Goal: Check status: Check status

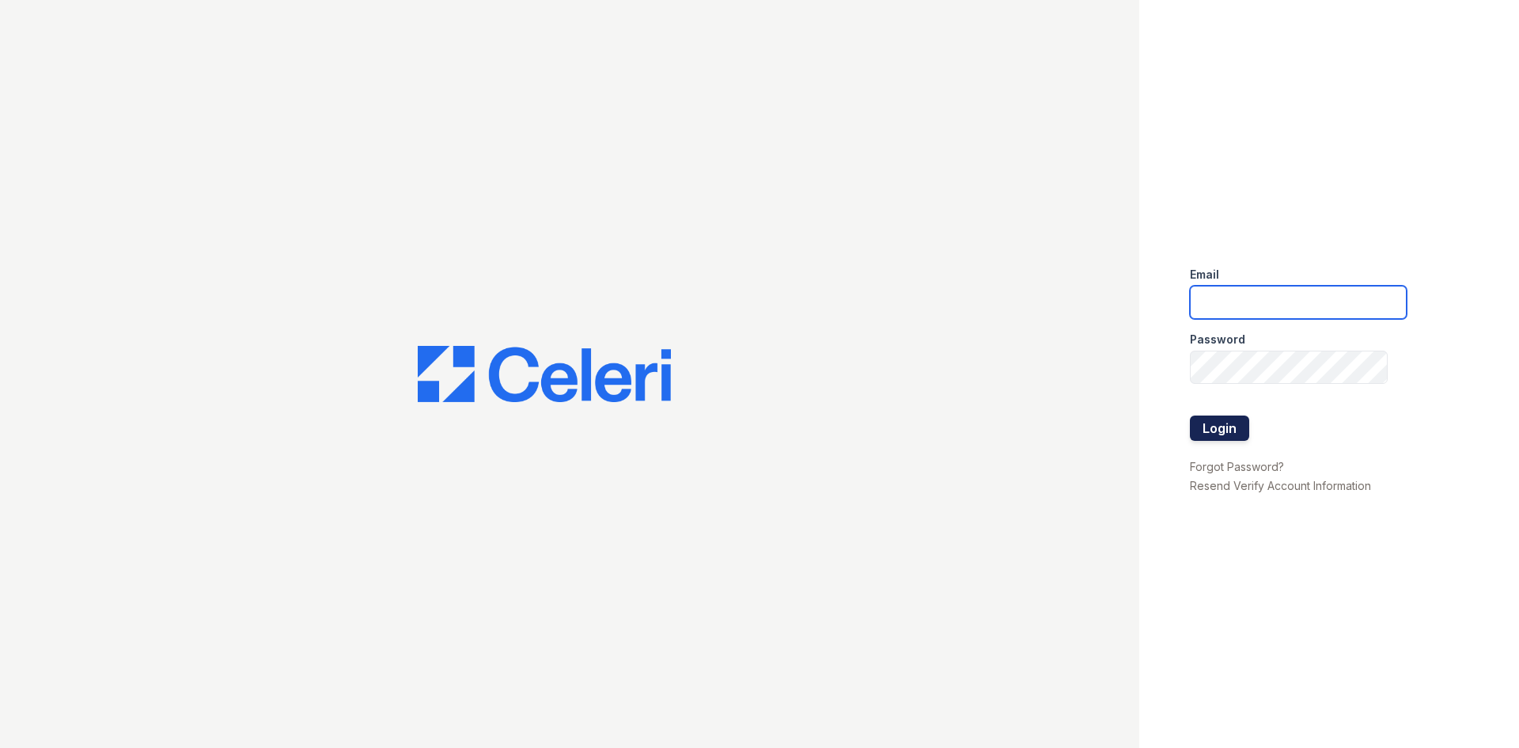
type input "[EMAIL_ADDRESS][DOMAIN_NAME]"
click at [753, 423] on button "Login" at bounding box center [1219, 427] width 59 height 25
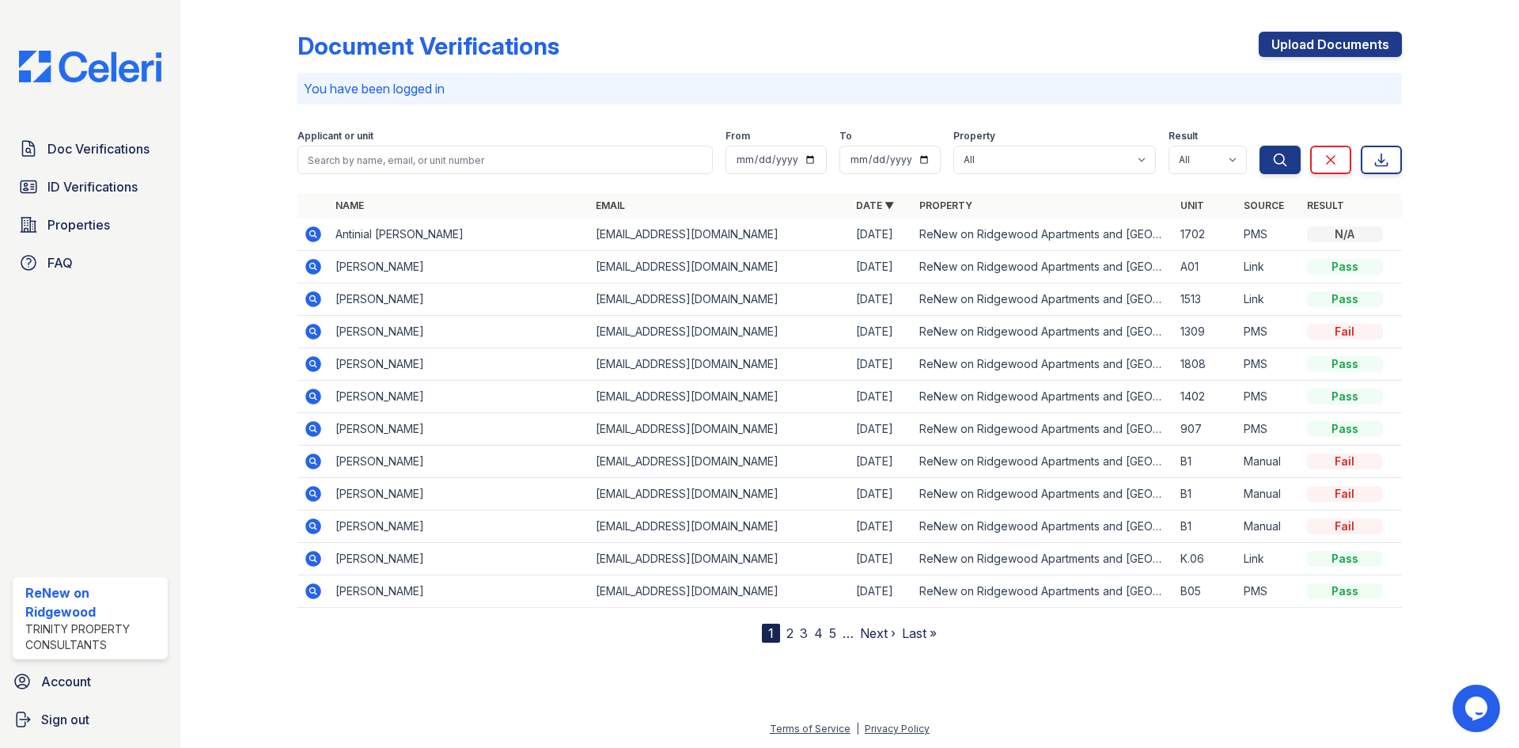
drag, startPoint x: 314, startPoint y: 231, endPoint x: 321, endPoint y: 237, distance: 9.0
click at [314, 231] on icon at bounding box center [313, 234] width 19 height 19
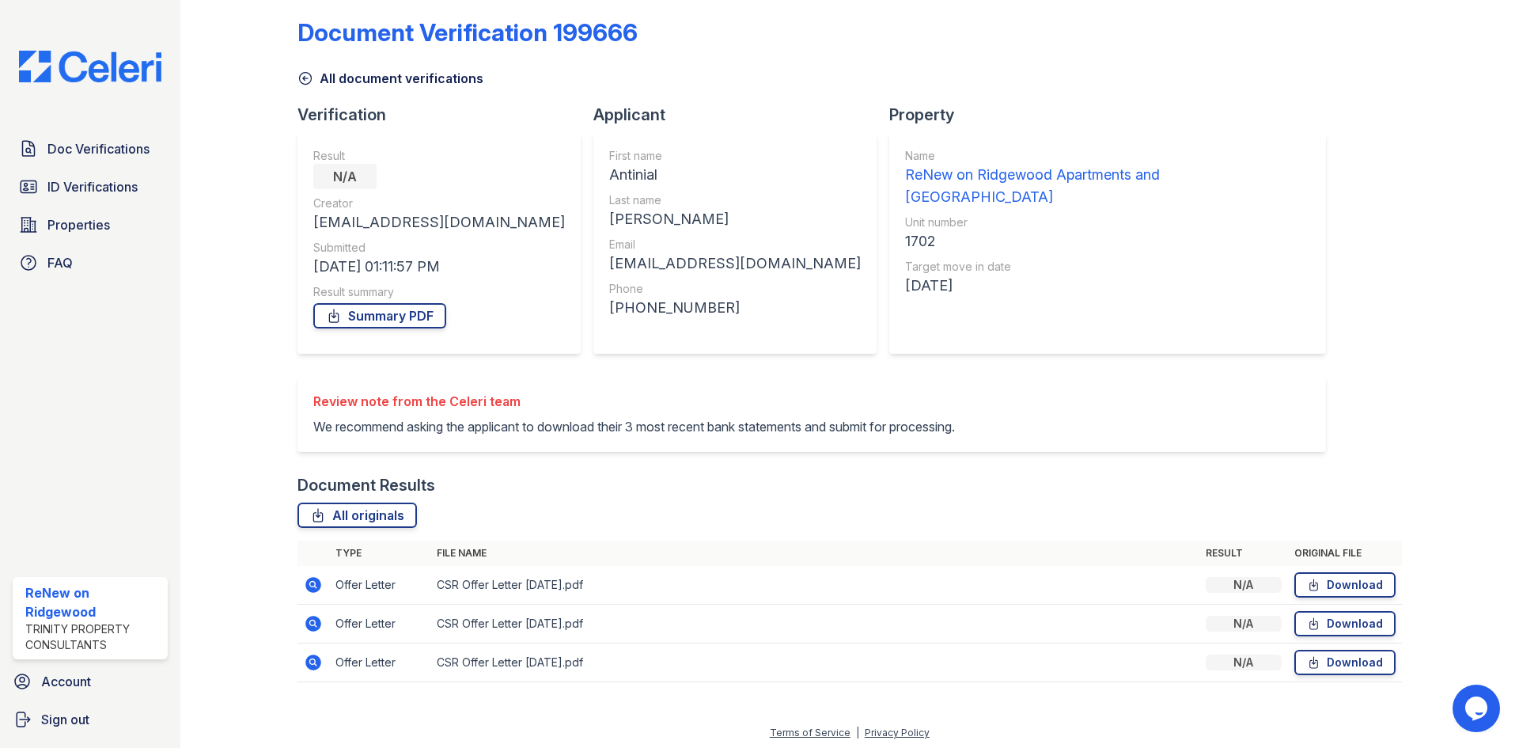
scroll to position [17, 0]
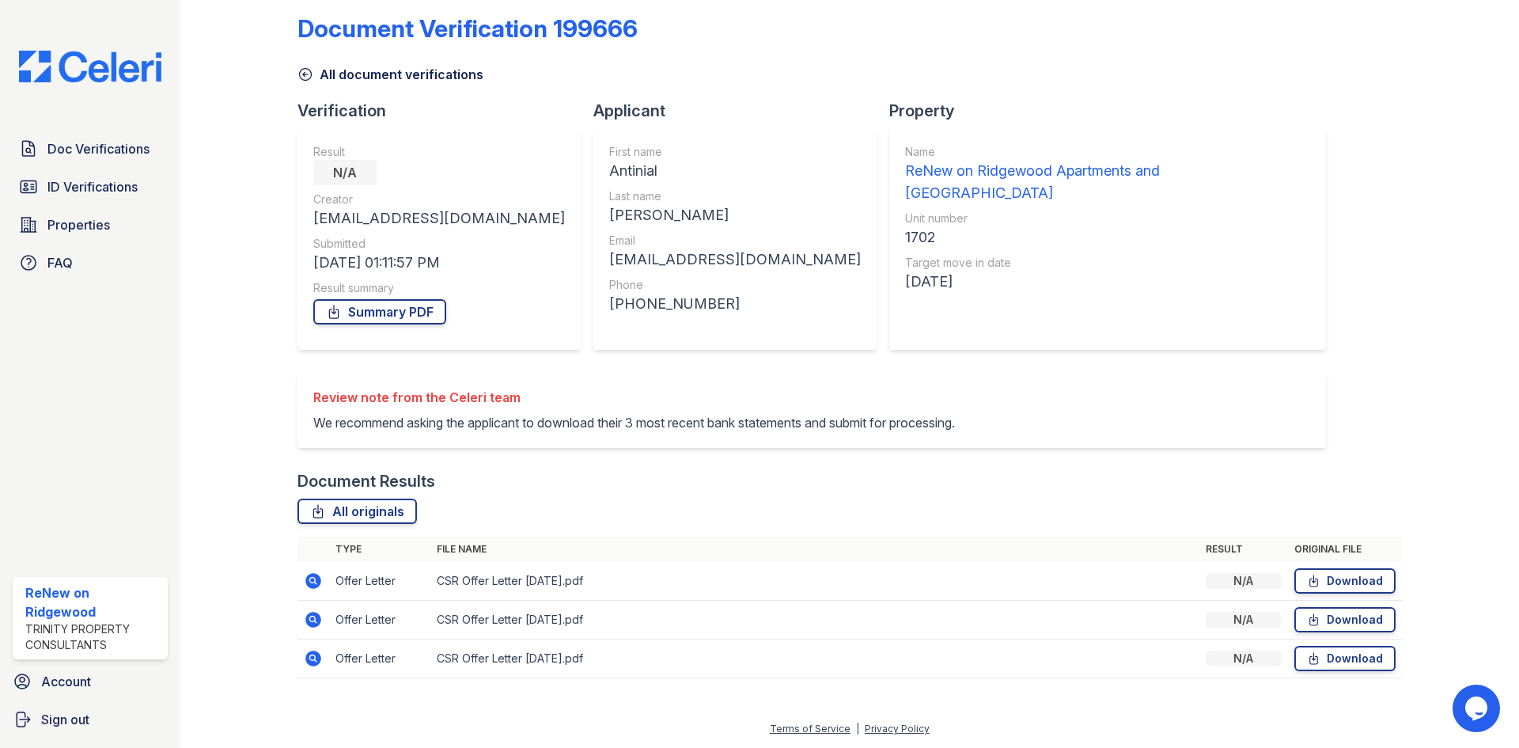
click at [318, 583] on icon at bounding box center [313, 581] width 16 height 16
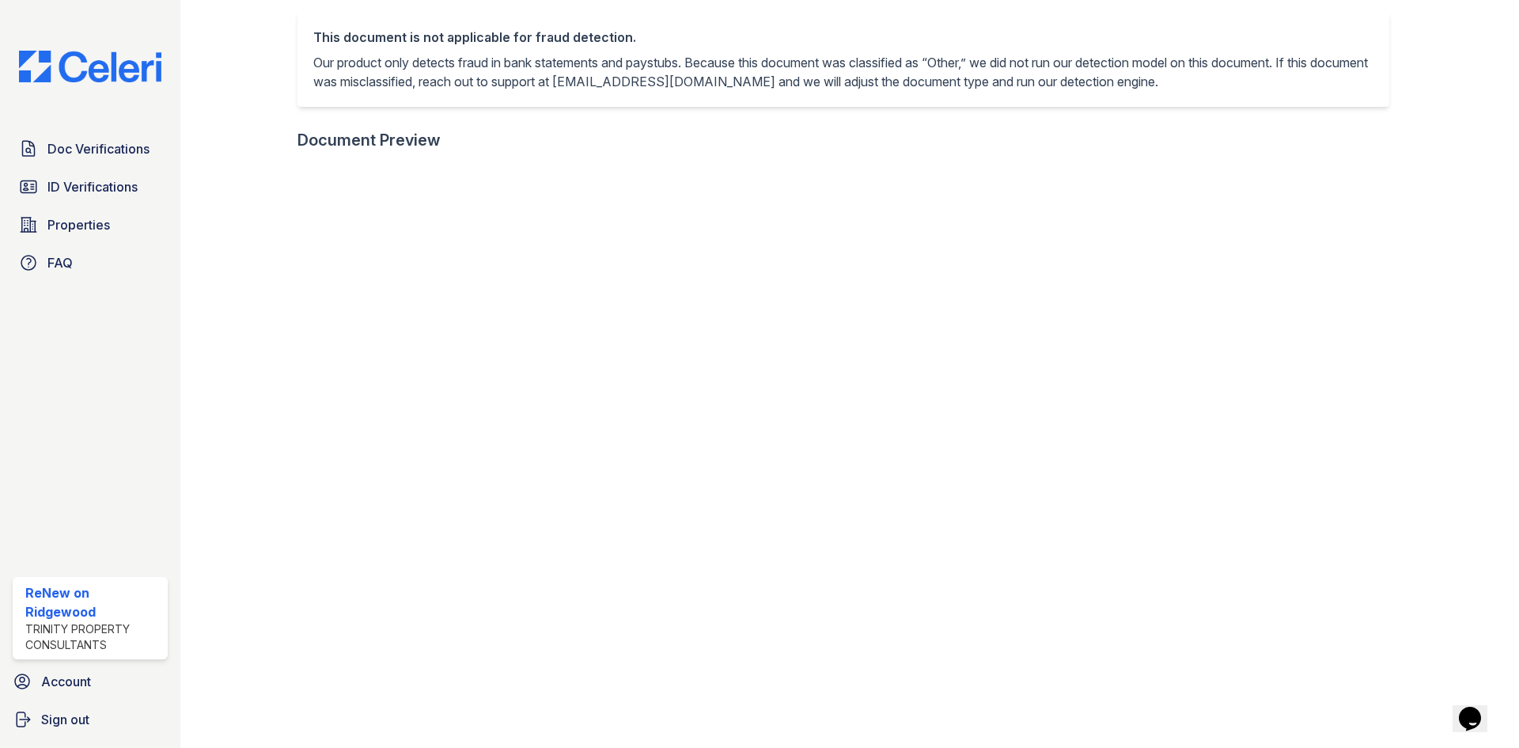
scroll to position [475, 0]
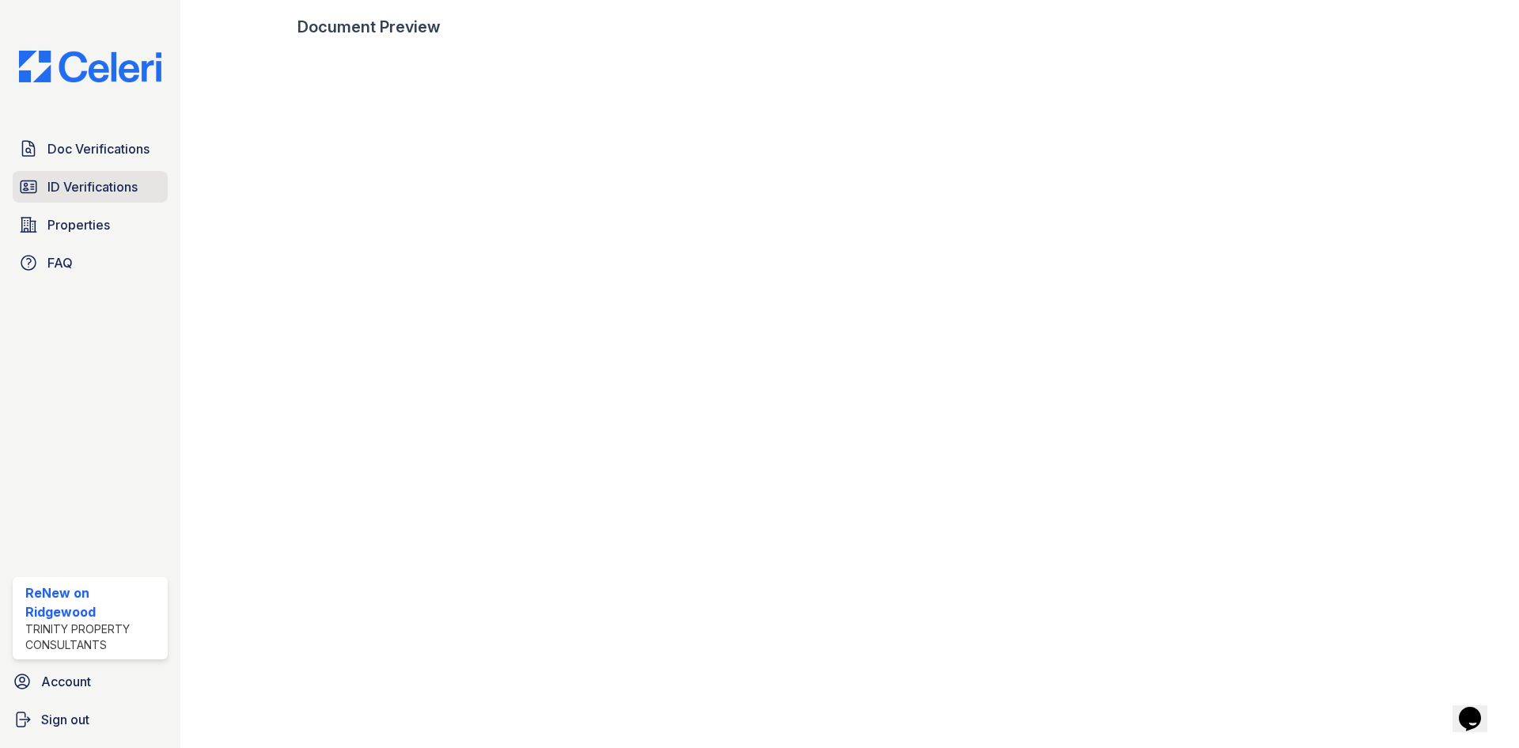
click at [45, 179] on link "ID Verifications" at bounding box center [90, 187] width 155 height 32
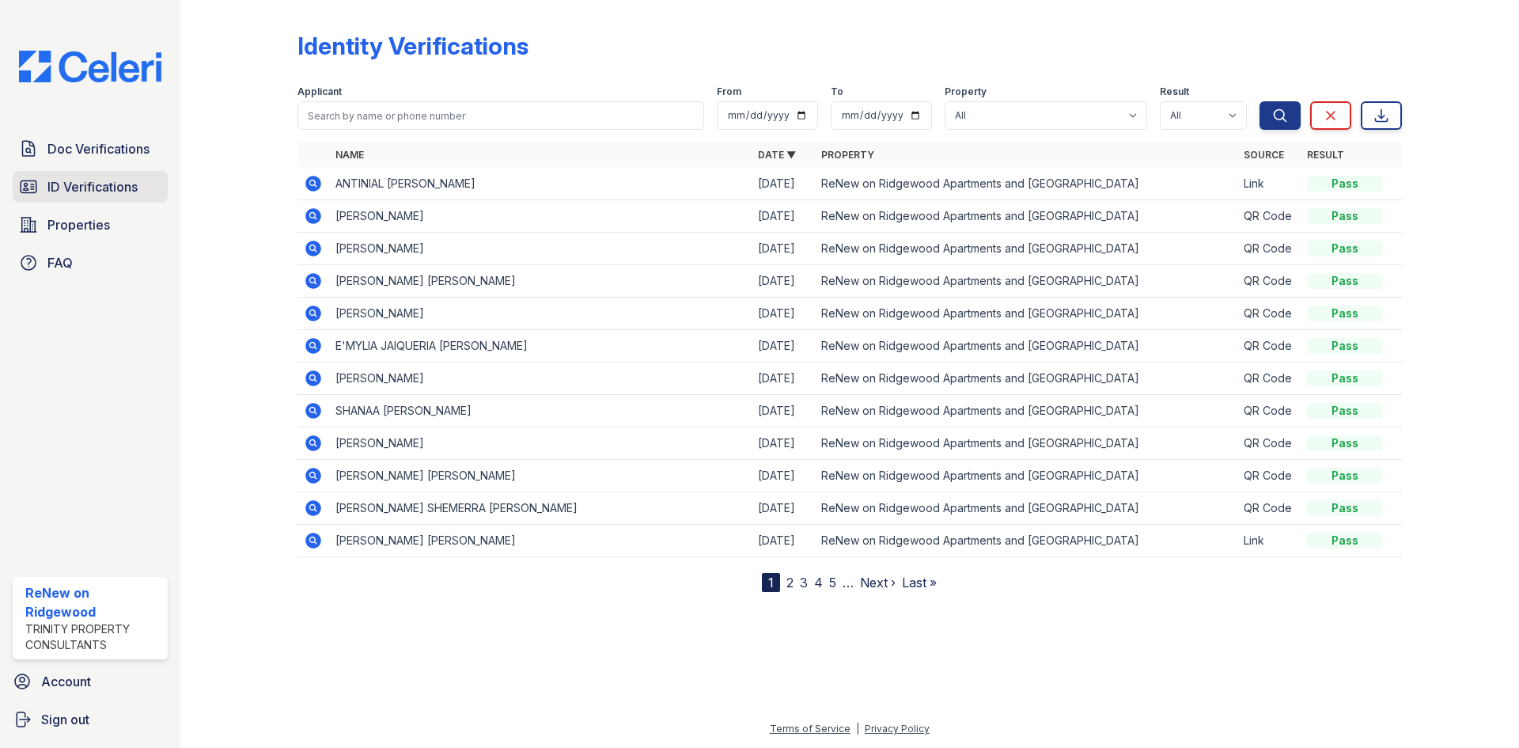
click at [141, 197] on link "ID Verifications" at bounding box center [90, 187] width 155 height 32
click at [313, 181] on icon at bounding box center [312, 182] width 4 height 4
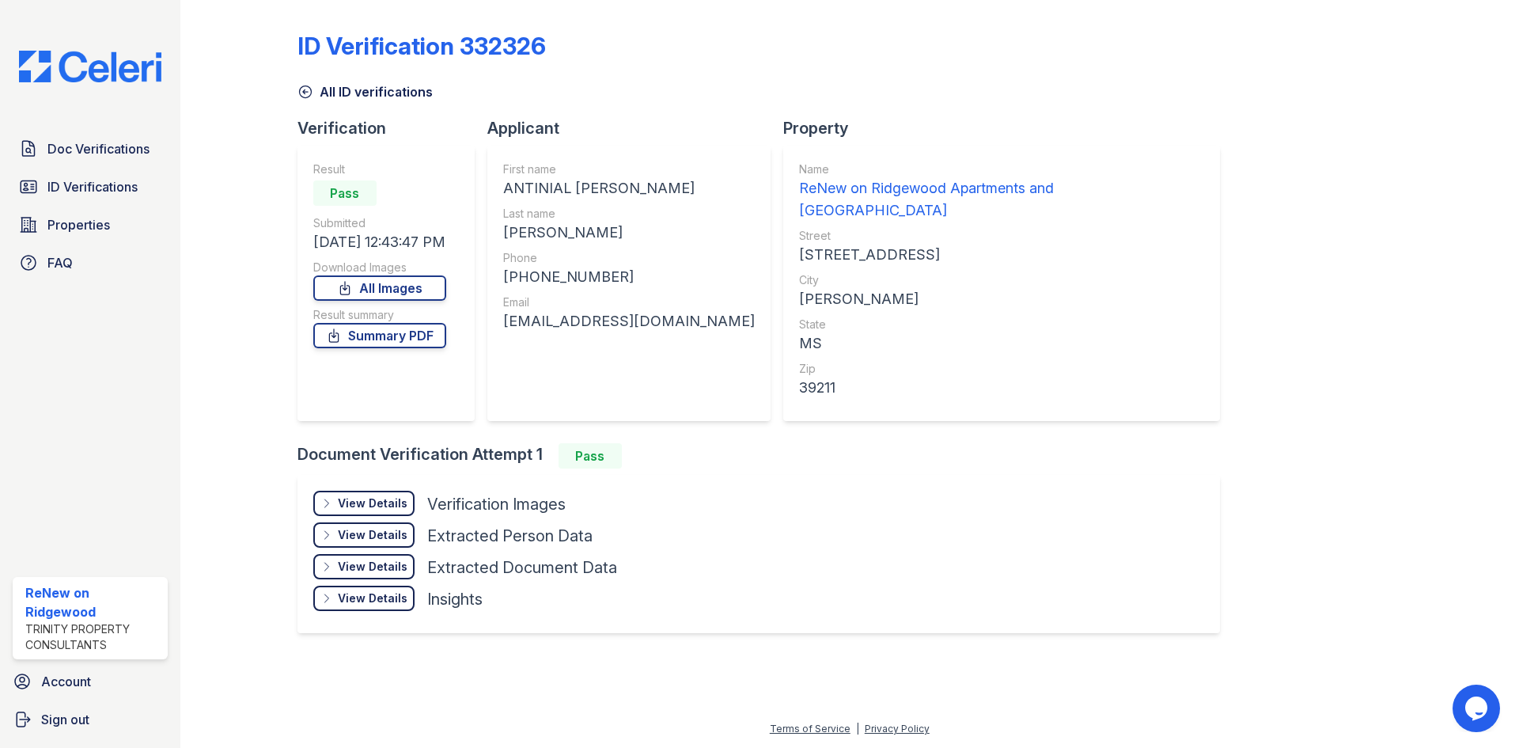
click at [340, 495] on div "View Details" at bounding box center [373, 503] width 70 height 16
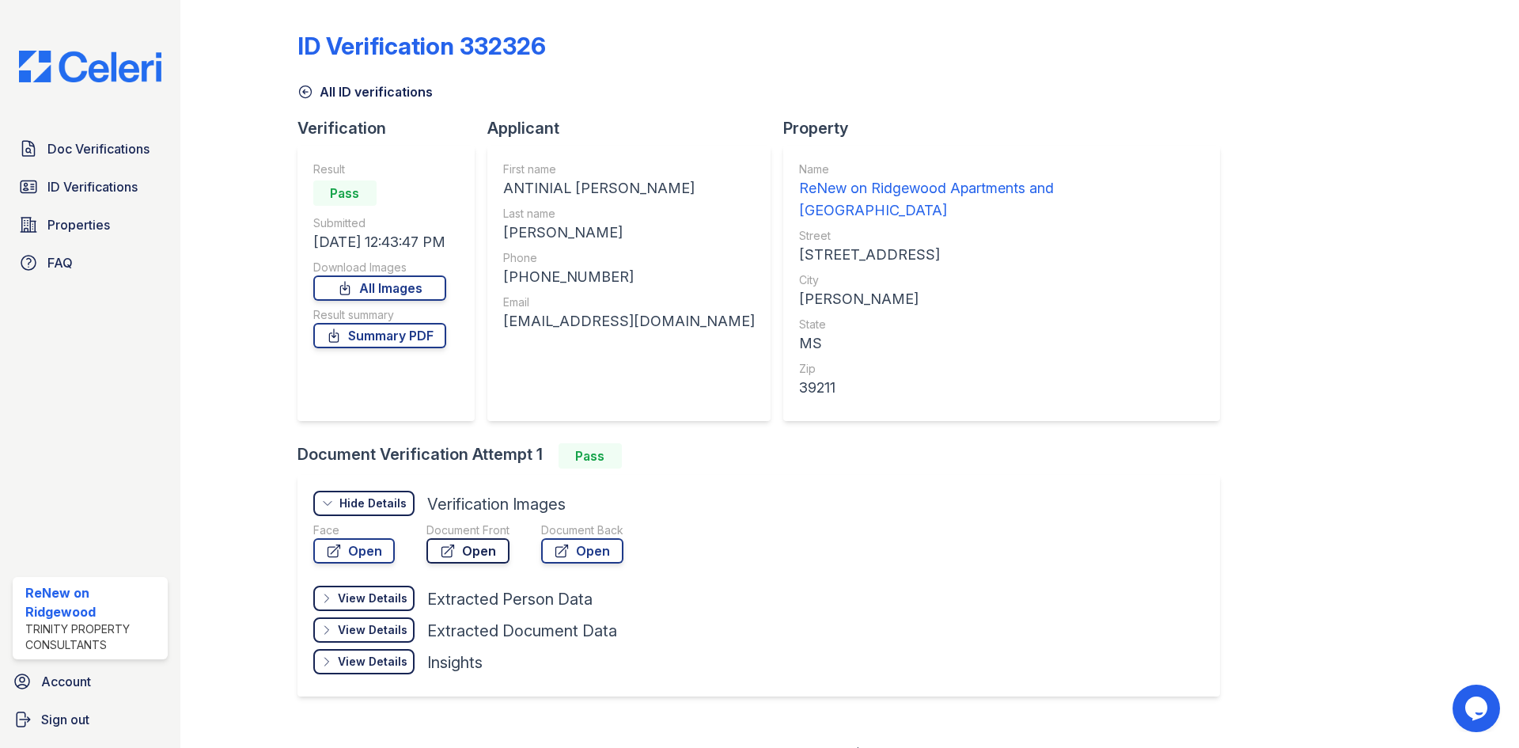
scroll to position [2, 0]
click at [464, 536] on link "Open" at bounding box center [468, 548] width 83 height 25
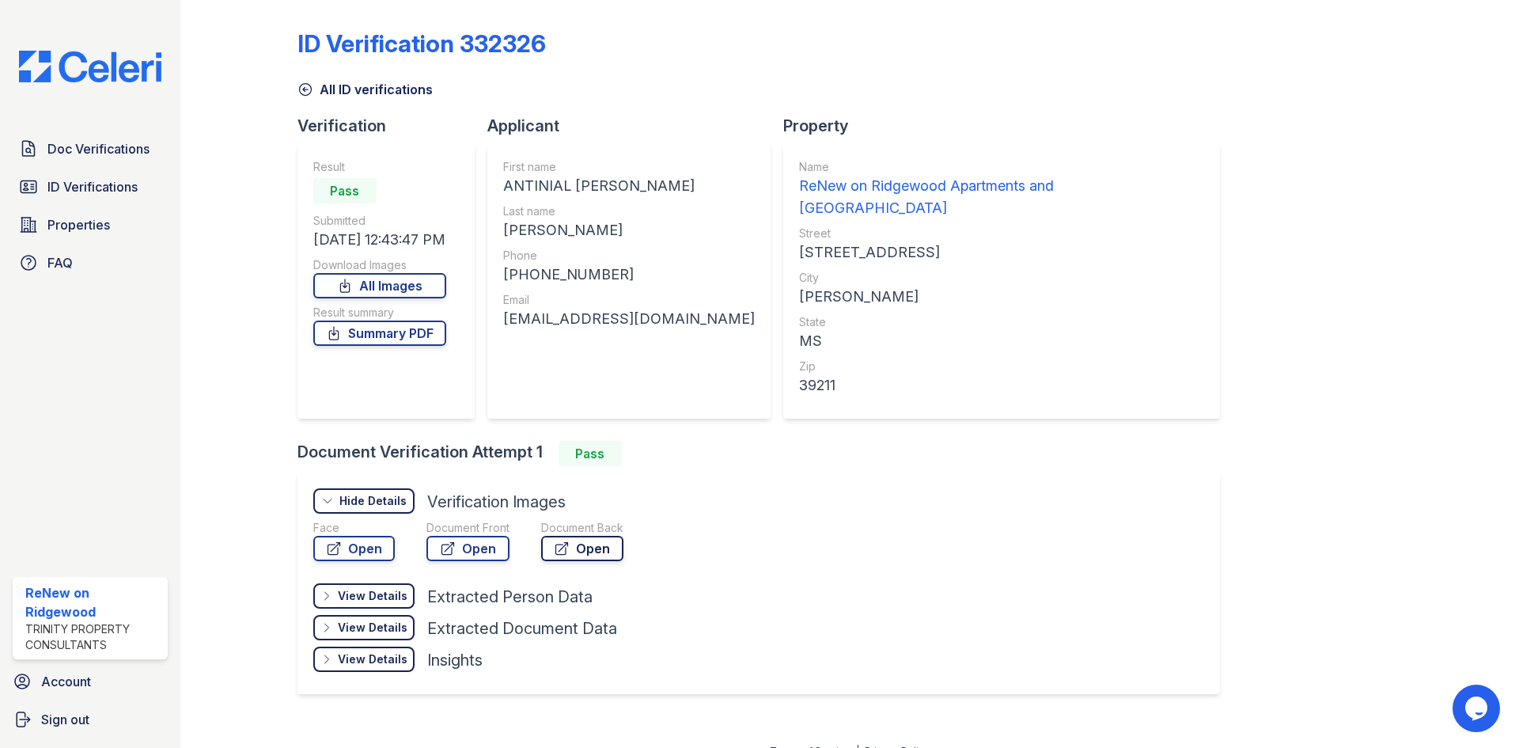
click at [589, 536] on link "Open" at bounding box center [582, 548] width 82 height 25
click at [476, 542] on div "Document Front Open" at bounding box center [468, 543] width 83 height 47
click at [477, 536] on link "Open" at bounding box center [468, 548] width 83 height 25
click at [693, 116] on div "Applicant" at bounding box center [635, 126] width 296 height 22
click at [1171, 161] on div "ID Verification 332326 All ID verifications Verification Result Pass Submitted …" at bounding box center [850, 360] width 1105 height 712
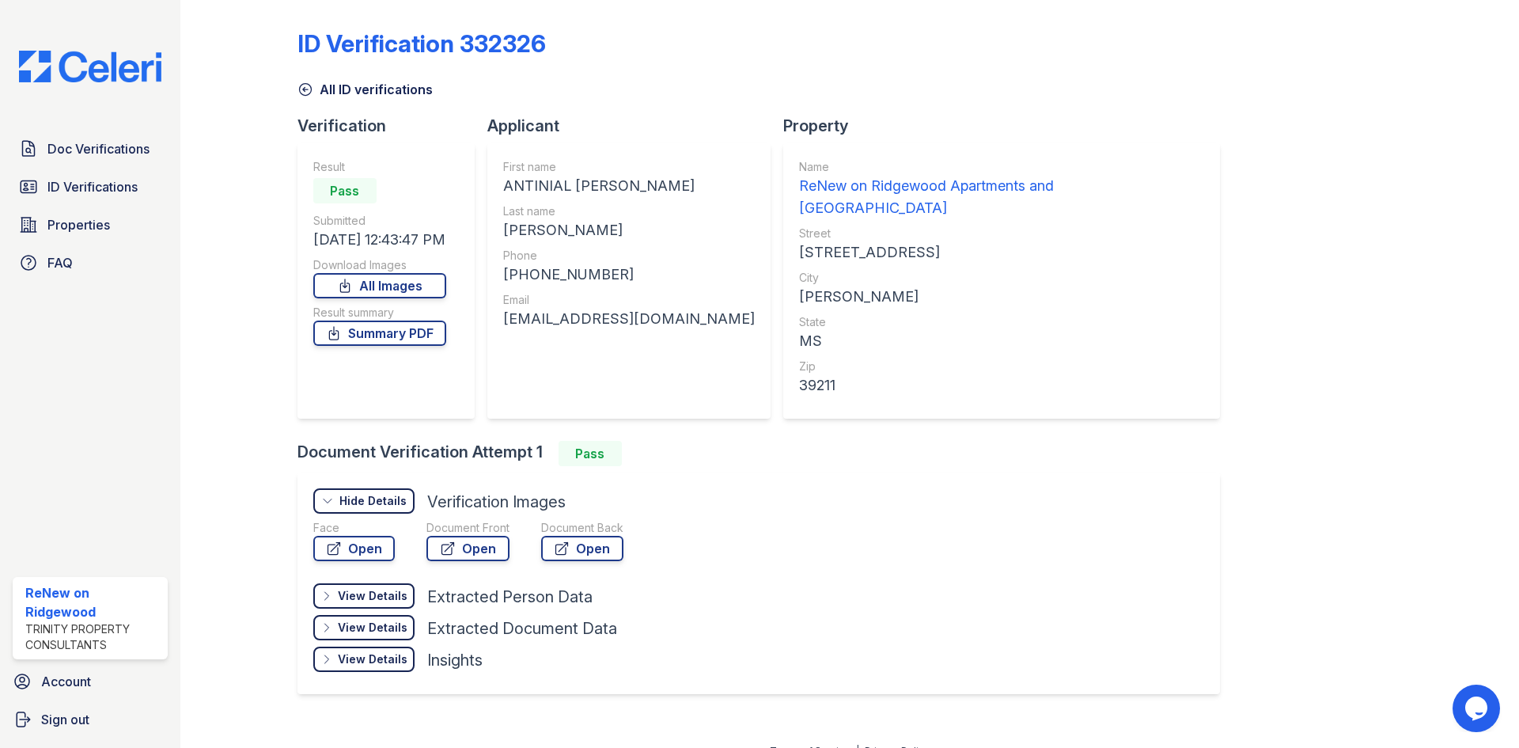
click at [1206, 40] on div "ID Verification 332326" at bounding box center [850, 49] width 1105 height 41
